Goal: Transaction & Acquisition: Obtain resource

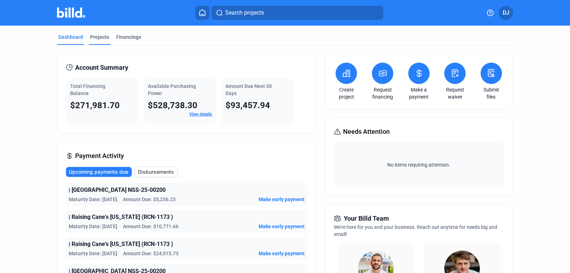
click at [96, 38] on div "Projects" at bounding box center [99, 36] width 19 height 7
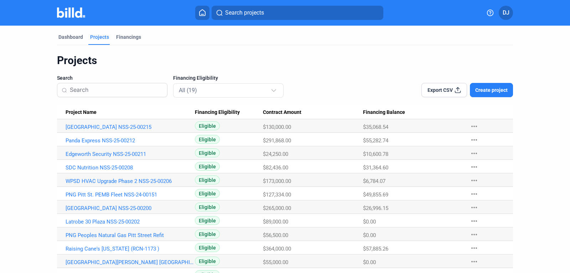
click at [490, 90] on span "Create project" at bounding box center [491, 90] width 32 height 7
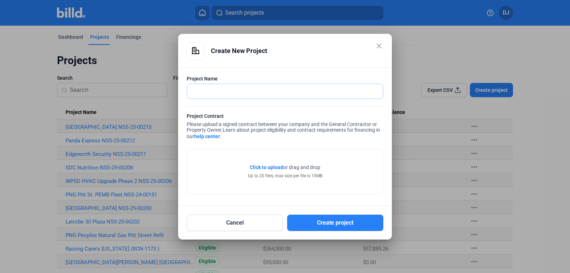
click at [232, 86] on input "text" at bounding box center [281, 91] width 188 height 15
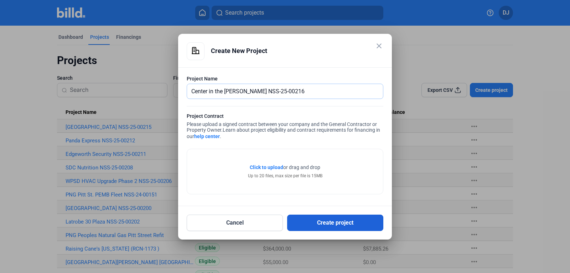
type input "Center in the [PERSON_NAME] NSS-25-00216"
click at [359, 220] on button "Create project" at bounding box center [335, 223] width 96 height 16
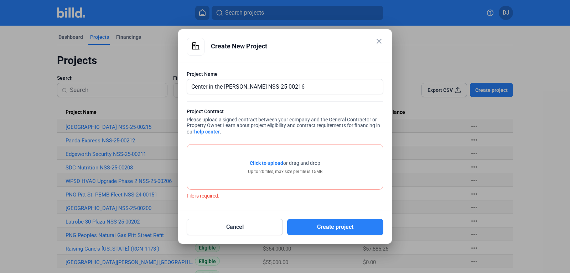
click at [264, 164] on span "Click to upload" at bounding box center [266, 163] width 33 height 6
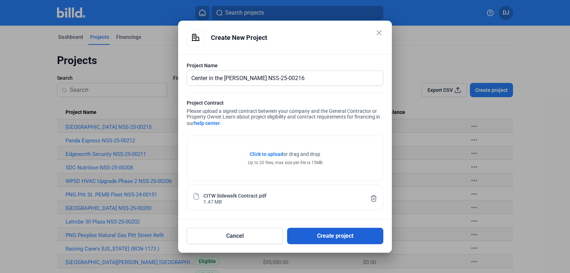
click at [316, 237] on button "Create project" at bounding box center [335, 236] width 96 height 16
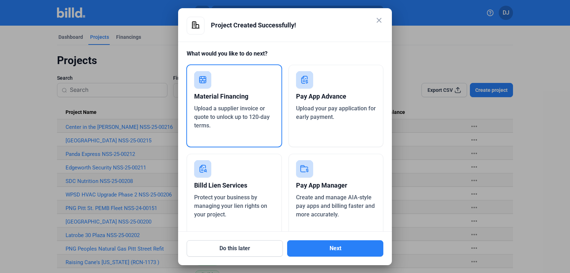
click at [224, 100] on div "Material Financing" at bounding box center [234, 97] width 80 height 16
click at [348, 255] on button "Next" at bounding box center [335, 248] width 96 height 16
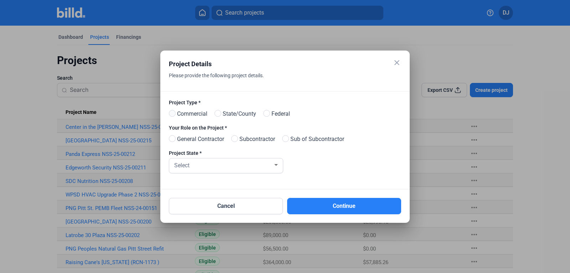
click at [173, 114] on span at bounding box center [172, 113] width 7 height 7
click at [173, 114] on input "Commercial" at bounding box center [171, 113] width 5 height 5
radio input "true"
click at [236, 140] on span at bounding box center [234, 138] width 7 height 7
click at [236, 140] on input "Subcontractor" at bounding box center [233, 138] width 5 height 5
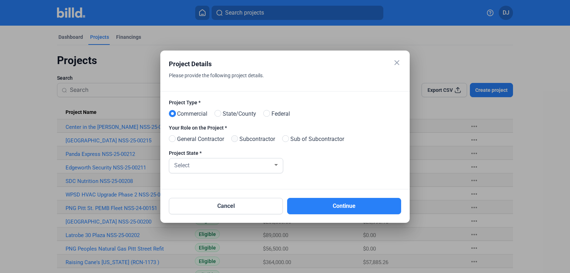
radio input "true"
click at [172, 139] on span at bounding box center [172, 138] width 7 height 7
click at [172, 139] on input "General Contractor" at bounding box center [171, 138] width 5 height 5
radio input "true"
click at [230, 165] on div "Select" at bounding box center [223, 165] width 100 height 10
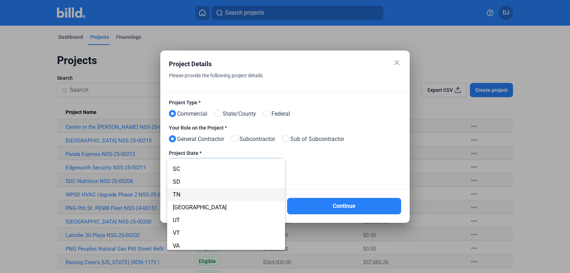
scroll to position [476, 0]
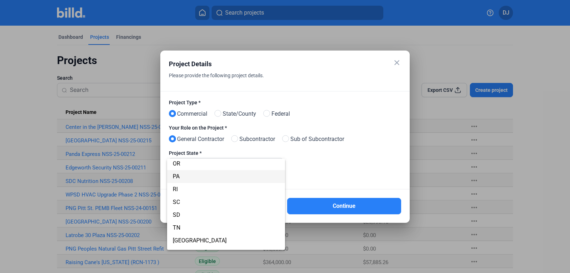
click at [183, 176] on span "PA" at bounding box center [226, 176] width 107 height 13
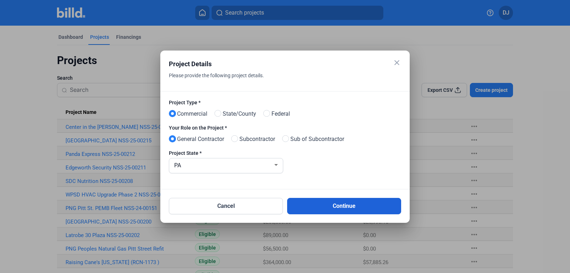
click at [335, 207] on button "Continue" at bounding box center [344, 206] width 114 height 16
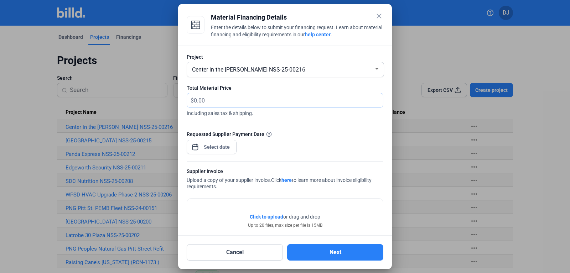
click at [240, 100] on input "text" at bounding box center [284, 100] width 181 height 14
type input "6,105.60"
click at [218, 147] on input at bounding box center [217, 147] width 31 height 9
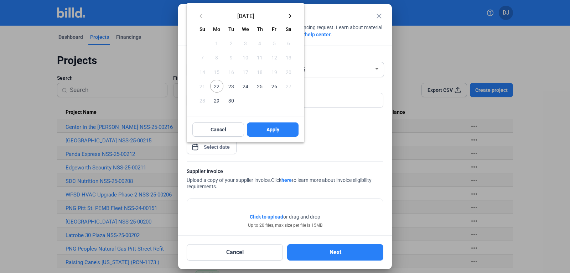
click at [207, 92] on button "21" at bounding box center [202, 86] width 14 height 14
click at [212, 90] on span "22" at bounding box center [216, 86] width 13 height 13
click at [267, 127] on span "Apply" at bounding box center [273, 129] width 13 height 7
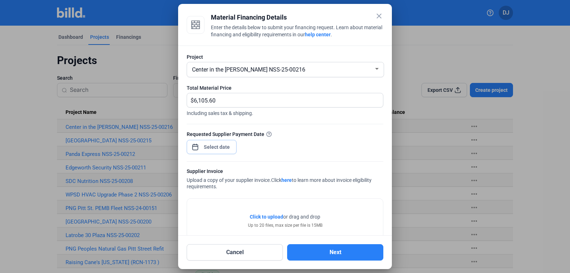
scroll to position [50, 0]
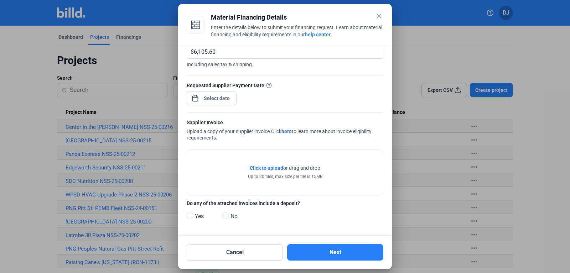
click at [226, 216] on span at bounding box center [225, 216] width 7 height 7
click at [226, 216] on input "No" at bounding box center [224, 216] width 5 height 5
radio input "true"
click at [269, 169] on span "Click to upload" at bounding box center [266, 168] width 33 height 6
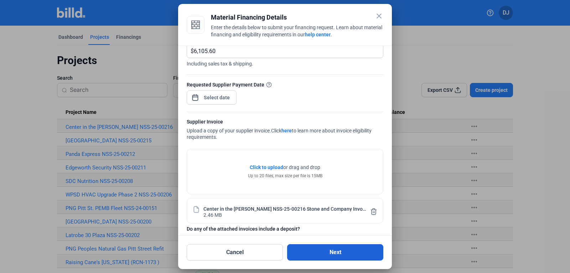
click at [308, 258] on button "Next" at bounding box center [335, 252] width 96 height 16
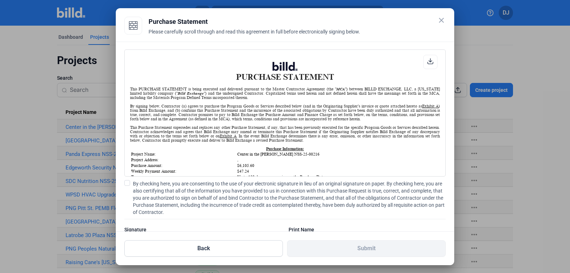
scroll to position [0, 0]
click at [127, 183] on span at bounding box center [127, 183] width 6 height 6
click at [0, 0] on input "By checking here, you are consenting to the use of your electronic signature in…" at bounding box center [0, 0] width 0 height 0
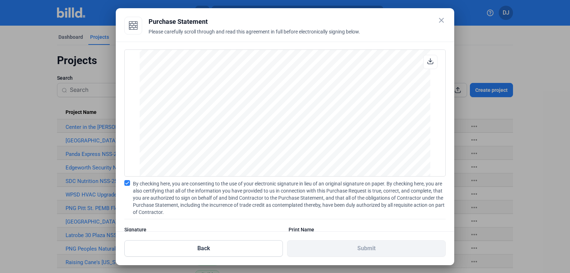
scroll to position [34, 0]
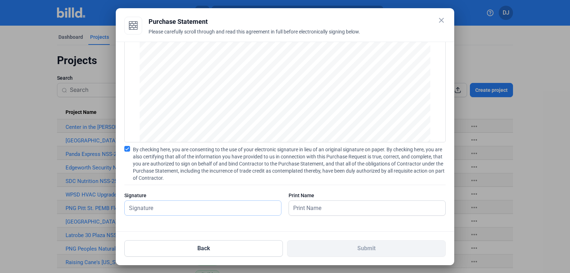
click at [191, 209] on input "text" at bounding box center [199, 208] width 149 height 15
type input "[PERSON_NAME]"
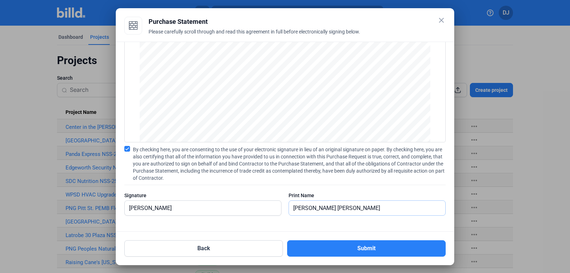
type input "[PERSON_NAME]"
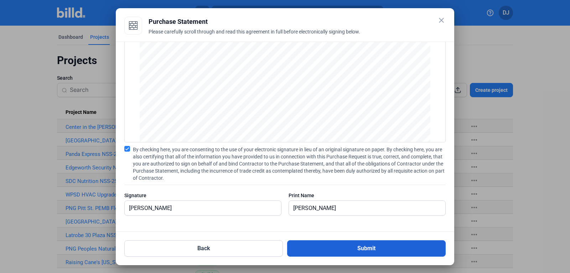
click at [302, 247] on button "Submit" at bounding box center [366, 248] width 159 height 16
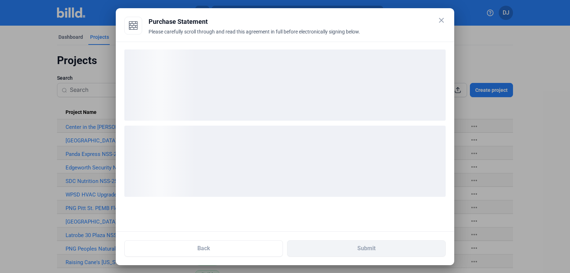
scroll to position [0, 0]
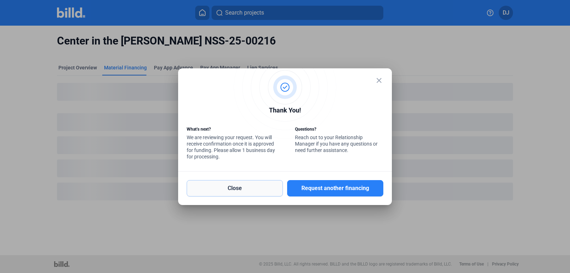
click at [239, 183] on button "Close" at bounding box center [235, 188] width 96 height 16
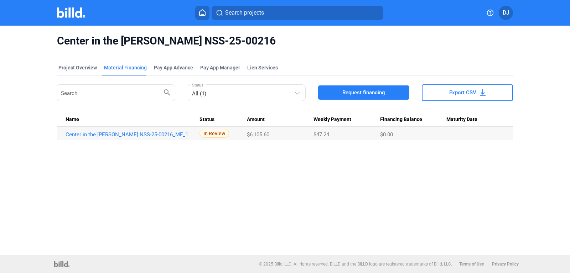
click at [73, 14] on img at bounding box center [71, 12] width 28 height 10
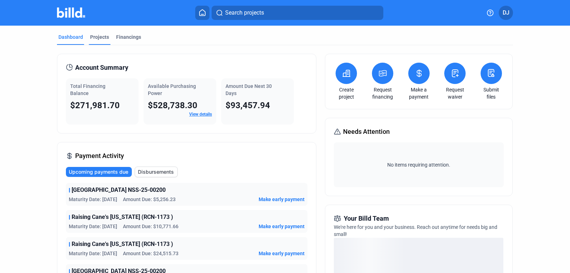
click at [100, 37] on div "Projects" at bounding box center [99, 36] width 19 height 7
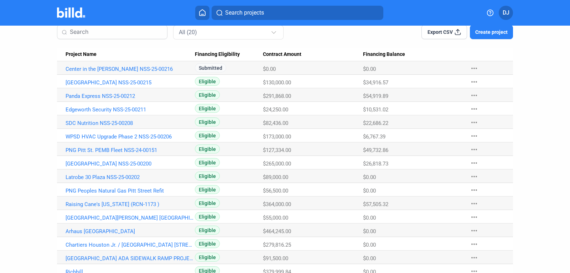
scroll to position [63, 0]
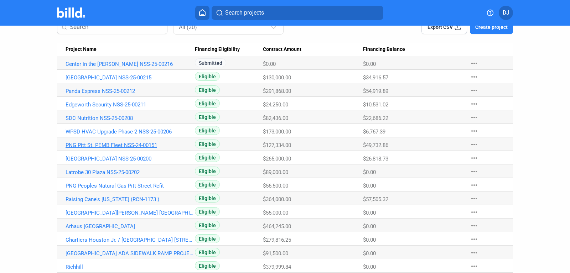
click at [142, 146] on link "PNG Pitt St. PEMB Fleet NSS-24-00151" at bounding box center [130, 145] width 129 height 6
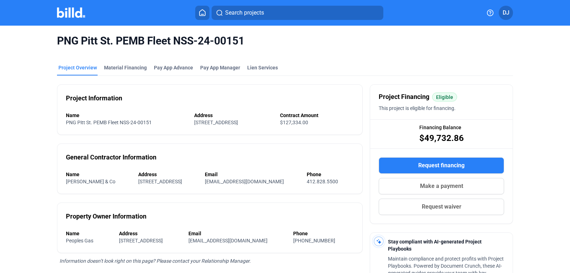
click at [133, 63] on mat-tab-group "Project Overview Material Financing Pay App Advance Pay App Manager Lien Servic…" at bounding box center [285, 226] width 456 height 341
click at [133, 64] on mat-tab-group "Project Overview Material Financing Pay App Advance Pay App Manager Lien Servic…" at bounding box center [285, 226] width 456 height 341
click at [134, 73] on div "Material Financing" at bounding box center [126, 69] width 46 height 11
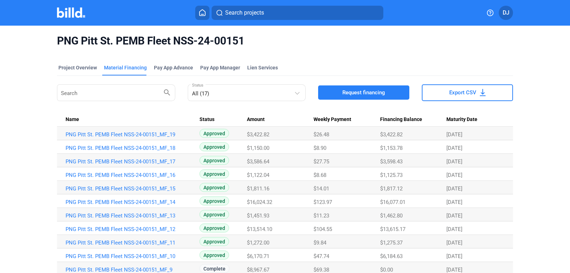
click at [345, 92] on span "Request financing" at bounding box center [363, 92] width 43 height 7
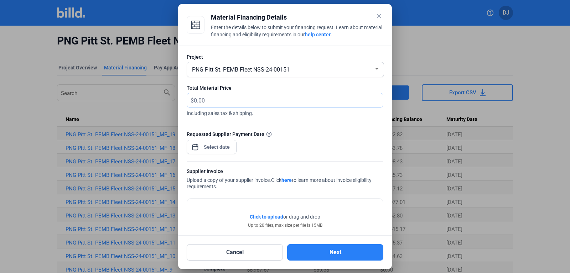
click at [213, 97] on input "text" at bounding box center [284, 100] width 181 height 14
type input "10,539.50"
click at [224, 143] on input at bounding box center [217, 147] width 31 height 9
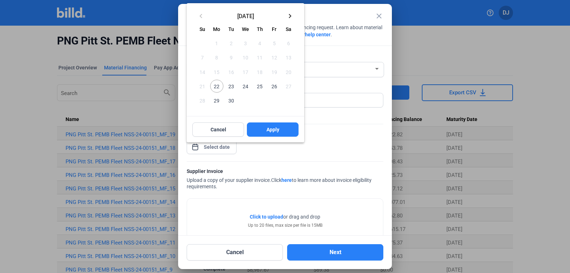
click at [215, 87] on span "22" at bounding box center [216, 86] width 13 height 13
click at [260, 133] on button "Apply" at bounding box center [273, 130] width 52 height 14
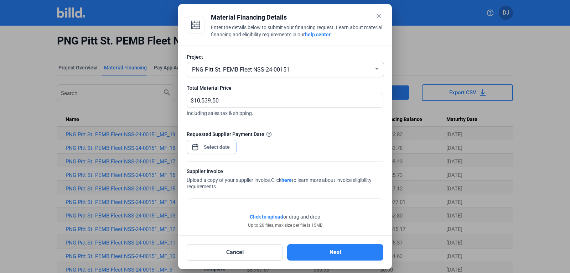
scroll to position [50, 0]
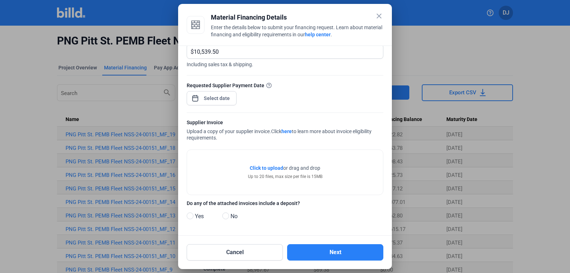
click at [271, 166] on span "Click to upload" at bounding box center [266, 168] width 33 height 6
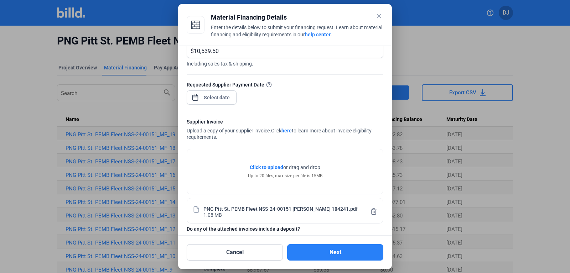
scroll to position [76, 0]
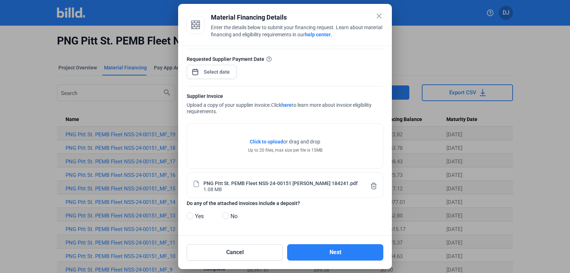
click at [228, 219] on span "No" at bounding box center [233, 216] width 10 height 9
click at [228, 219] on input "No" at bounding box center [224, 216] width 5 height 5
radio input "true"
click at [330, 255] on button "Next" at bounding box center [335, 252] width 96 height 16
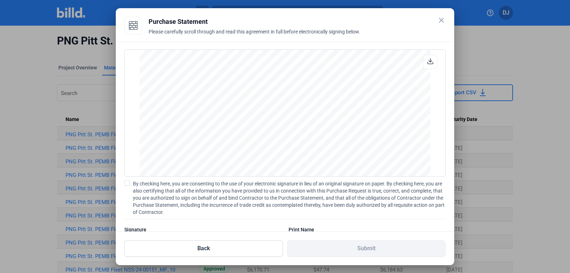
scroll to position [503, 0]
click at [128, 182] on span at bounding box center [127, 183] width 6 height 6
click at [0, 0] on input "By checking here, you are consenting to the use of your electronic signature in…" at bounding box center [0, 0] width 0 height 0
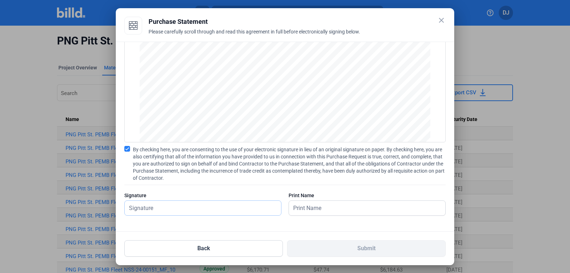
click at [150, 214] on input "text" at bounding box center [203, 208] width 156 height 15
type input "[PERSON_NAME]"
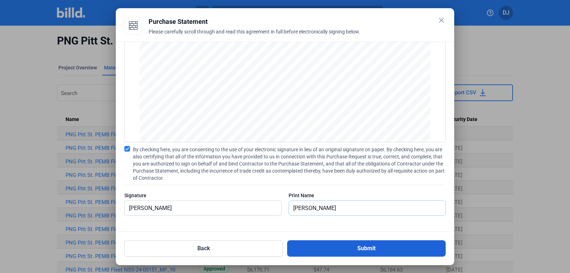
type input "[PERSON_NAME]"
click at [337, 249] on button "Submit" at bounding box center [366, 248] width 159 height 16
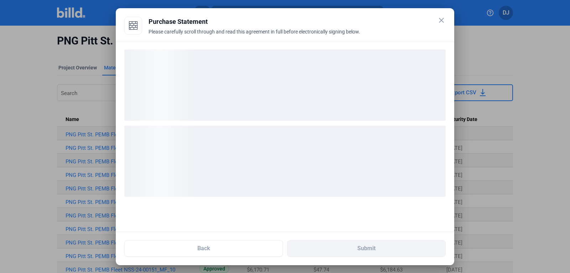
scroll to position [0, 0]
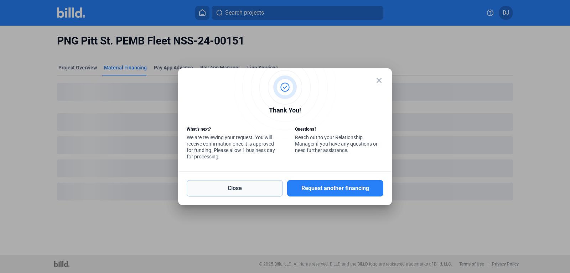
click at [233, 183] on button "Close" at bounding box center [235, 188] width 96 height 16
